Goal: Information Seeking & Learning: Learn about a topic

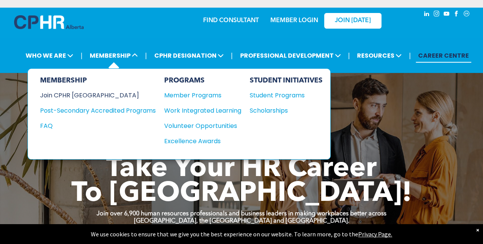
click at [78, 95] on div "Join CPHR [GEOGRAPHIC_DATA]" at bounding box center [92, 95] width 104 height 10
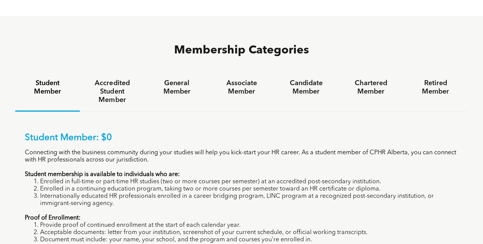
scroll to position [474, 0]
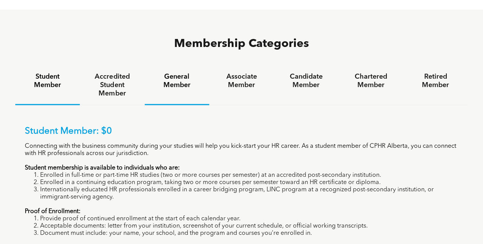
click at [176, 73] on h4 "General Member" at bounding box center [177, 81] width 51 height 17
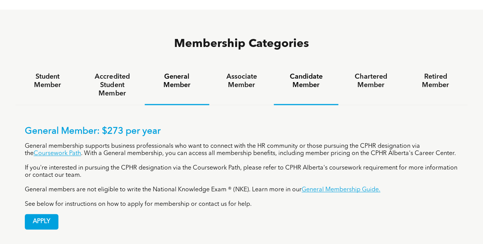
click at [296, 73] on h4 "Candidate Member" at bounding box center [306, 81] width 51 height 17
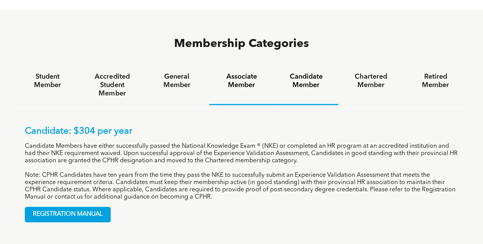
click at [238, 73] on h4 "Associate Member" at bounding box center [241, 81] width 51 height 17
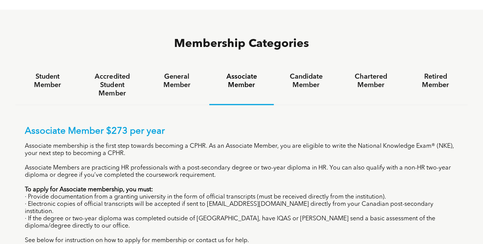
drag, startPoint x: 482, startPoint y: 81, endPoint x: 483, endPoint y: 101, distance: 20.7
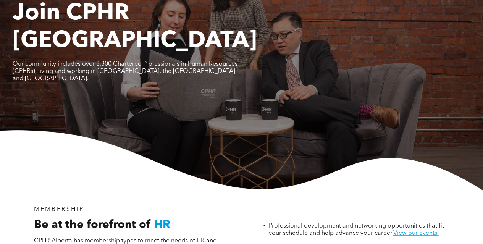
scroll to position [0, 0]
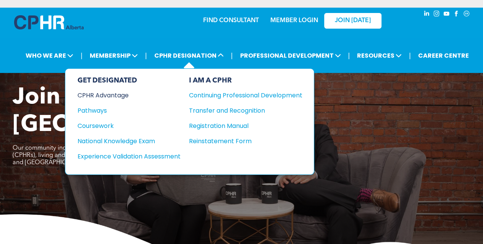
click at [97, 95] on div "CPHR Advantage" at bounding box center [124, 95] width 93 height 10
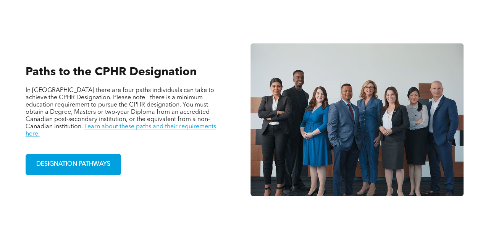
scroll to position [498, 0]
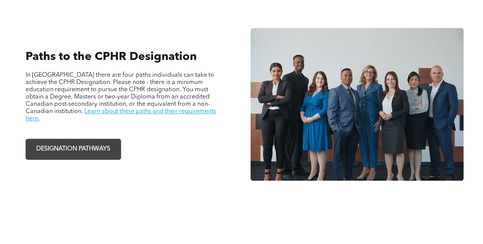
click at [56, 148] on span "DESIGNATION PATHWAYS" at bounding box center [73, 149] width 79 height 15
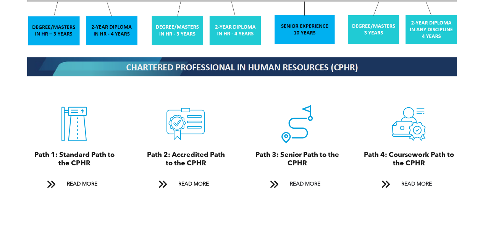
scroll to position [787, 0]
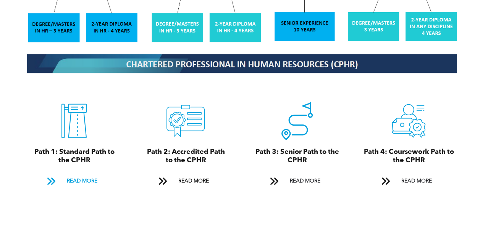
click at [80, 178] on span "READ MORE" at bounding box center [82, 181] width 36 height 14
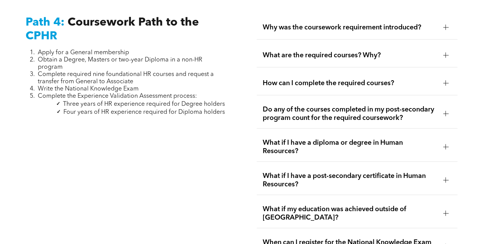
scroll to position [2321, 0]
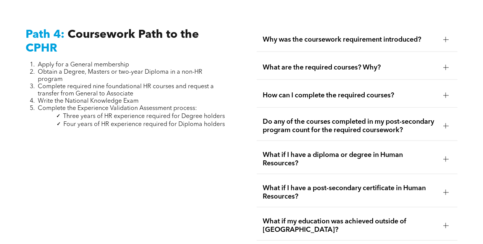
click at [444, 65] on div at bounding box center [445, 67] width 5 height 5
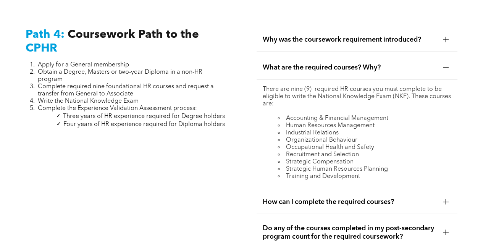
click at [444, 65] on div at bounding box center [445, 67] width 5 height 5
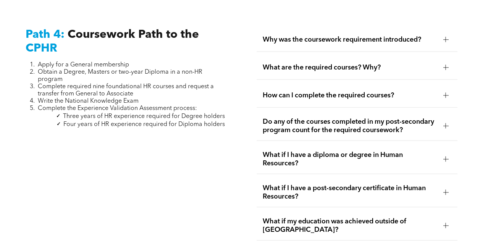
click at [445, 123] on div at bounding box center [445, 125] width 5 height 5
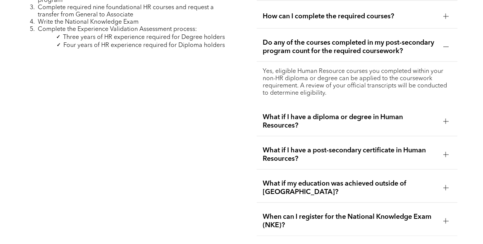
scroll to position [2413, 0]
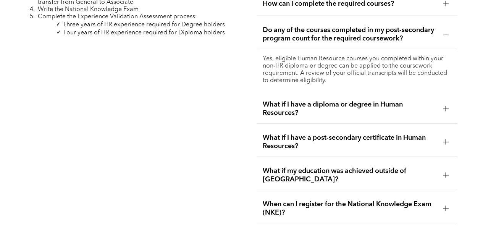
click at [444, 108] on div at bounding box center [445, 108] width 5 height 0
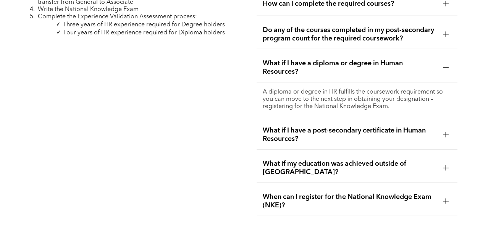
click at [445, 132] on div at bounding box center [445, 134] width 5 height 5
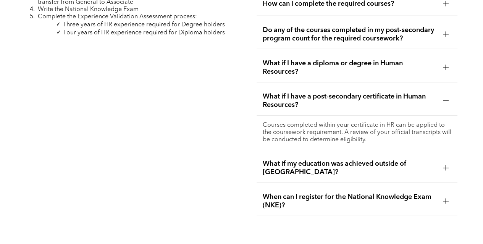
click at [448, 199] on div at bounding box center [445, 201] width 5 height 5
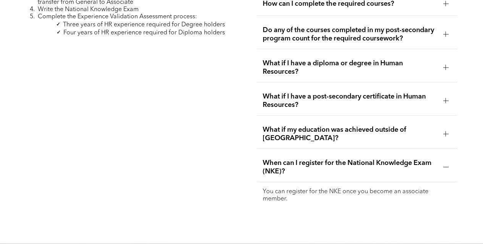
click at [403, 188] on p "You can register for the NKE once you become an associate member." at bounding box center [357, 195] width 189 height 15
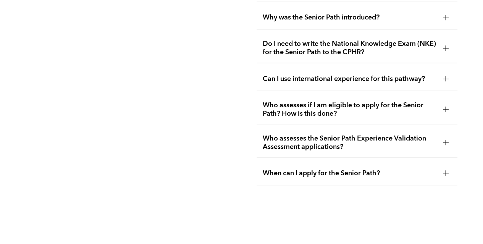
scroll to position [2081, 0]
